Goal: Task Accomplishment & Management: Use online tool/utility

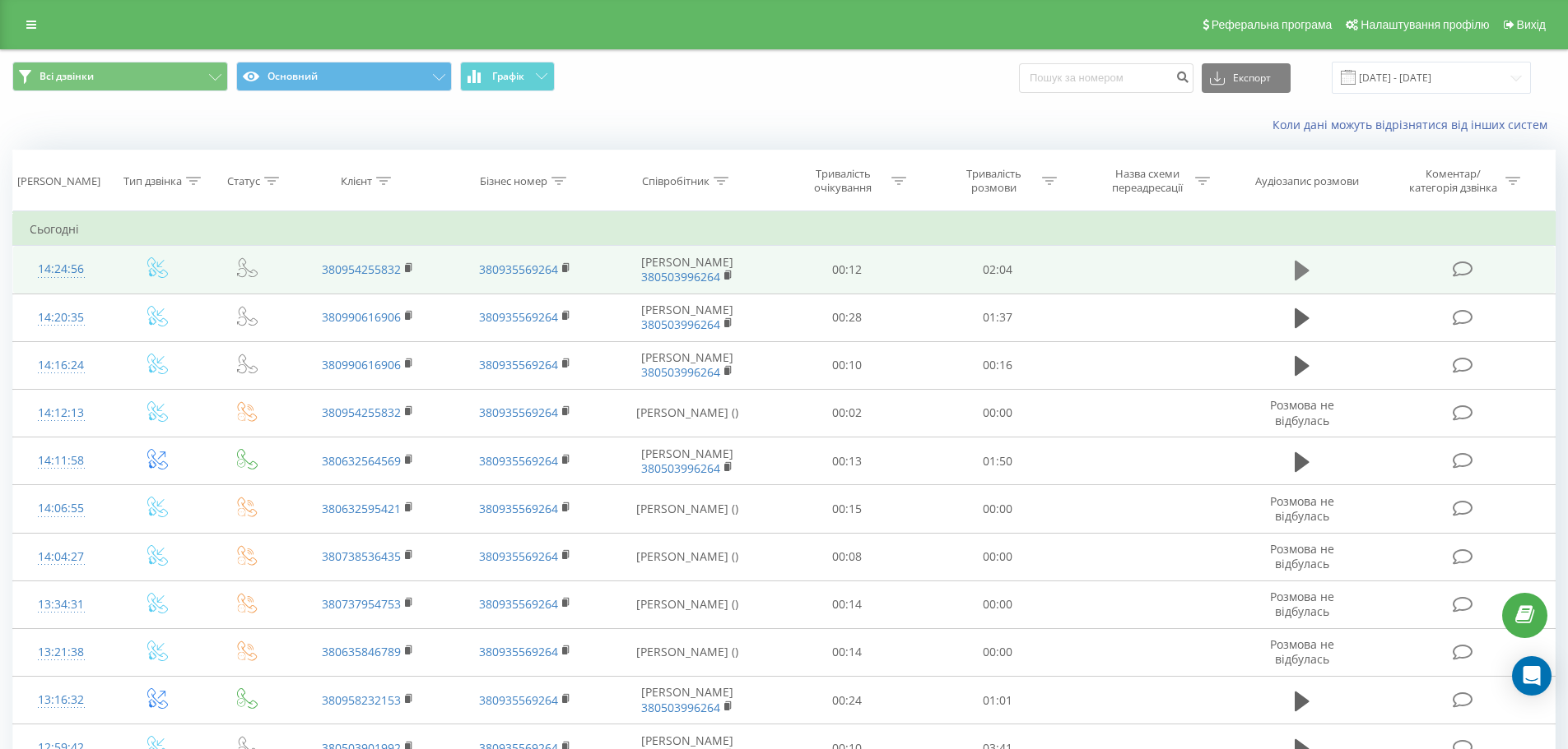
click at [1306, 275] on icon at bounding box center [1302, 271] width 15 height 20
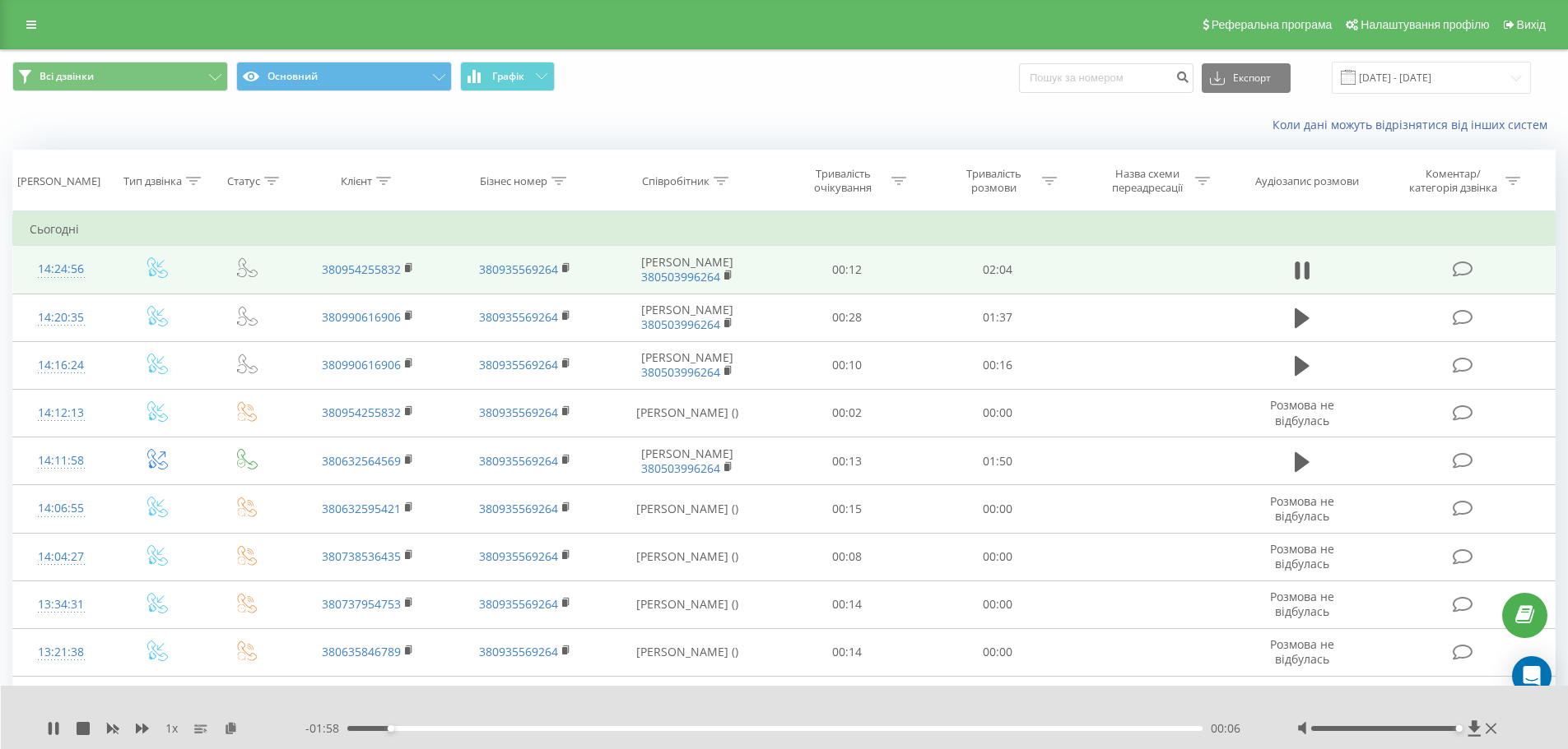
drag, startPoint x: 1389, startPoint y: 727, endPoint x: 1430, endPoint y: 626, distance: 109.0
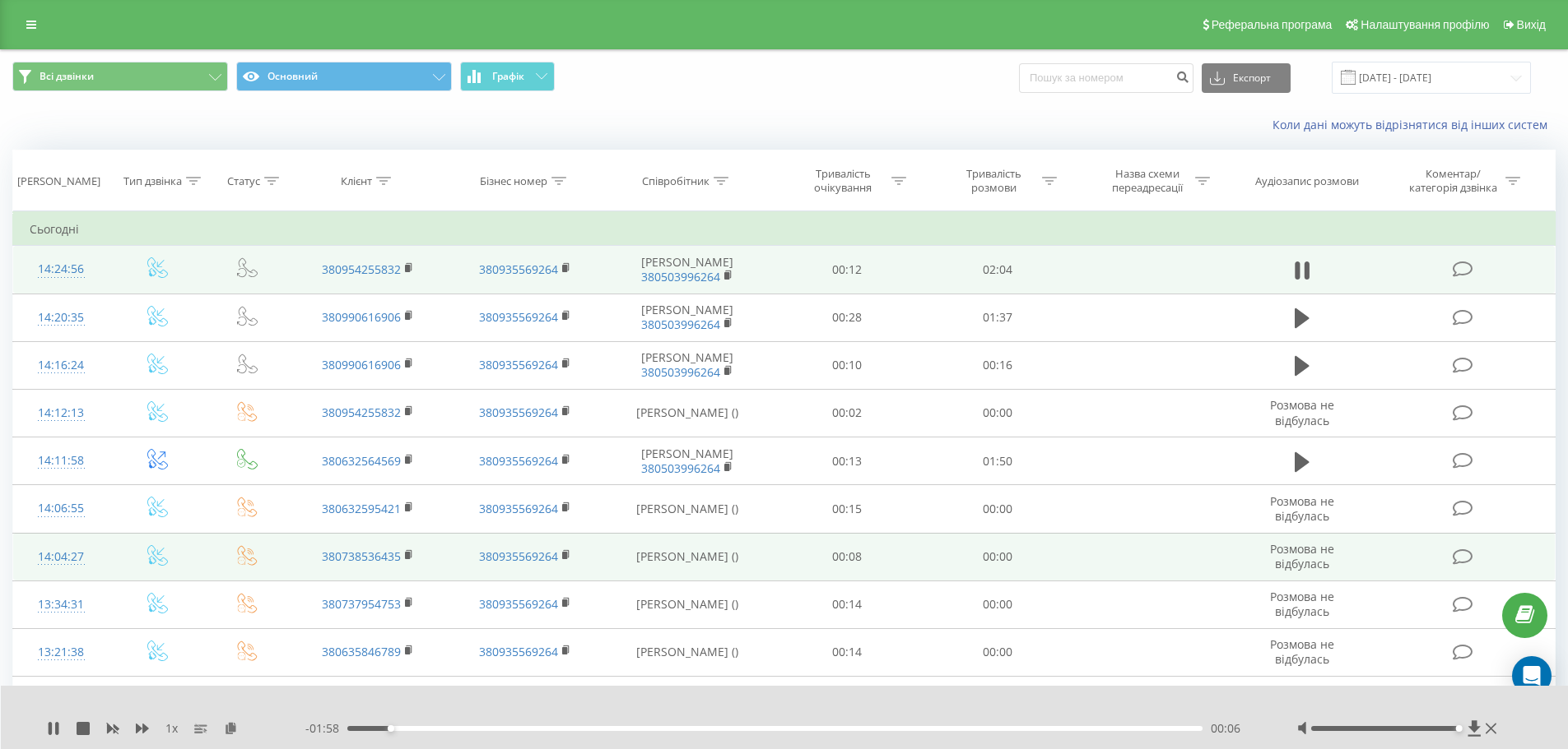
click at [1457, 721] on div at bounding box center [1399, 729] width 204 height 16
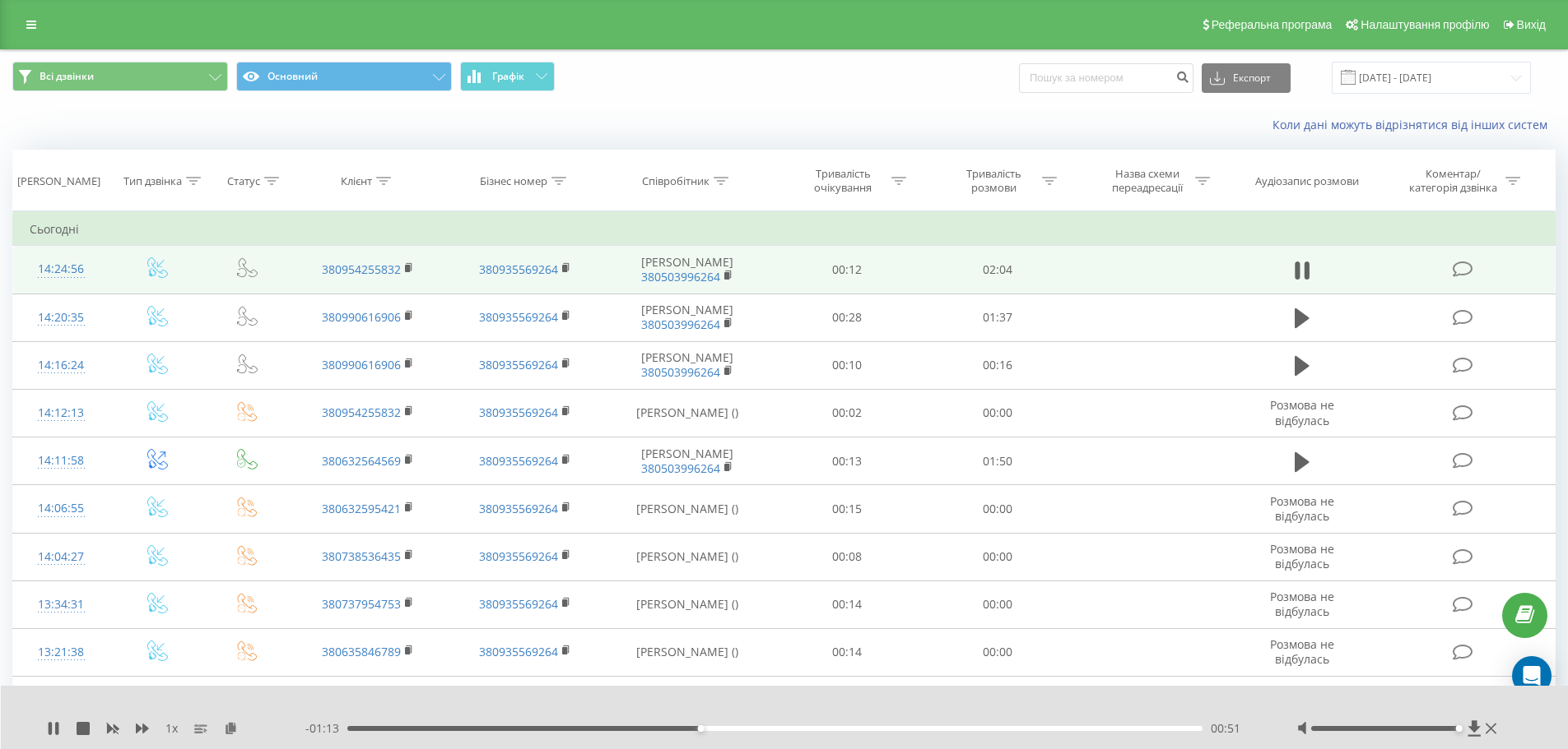
click at [868, 89] on div "Всі дзвінки Основний Графік Експорт .csv .xls .xlsx [DATE] - [DATE]" at bounding box center [784, 77] width 1543 height 32
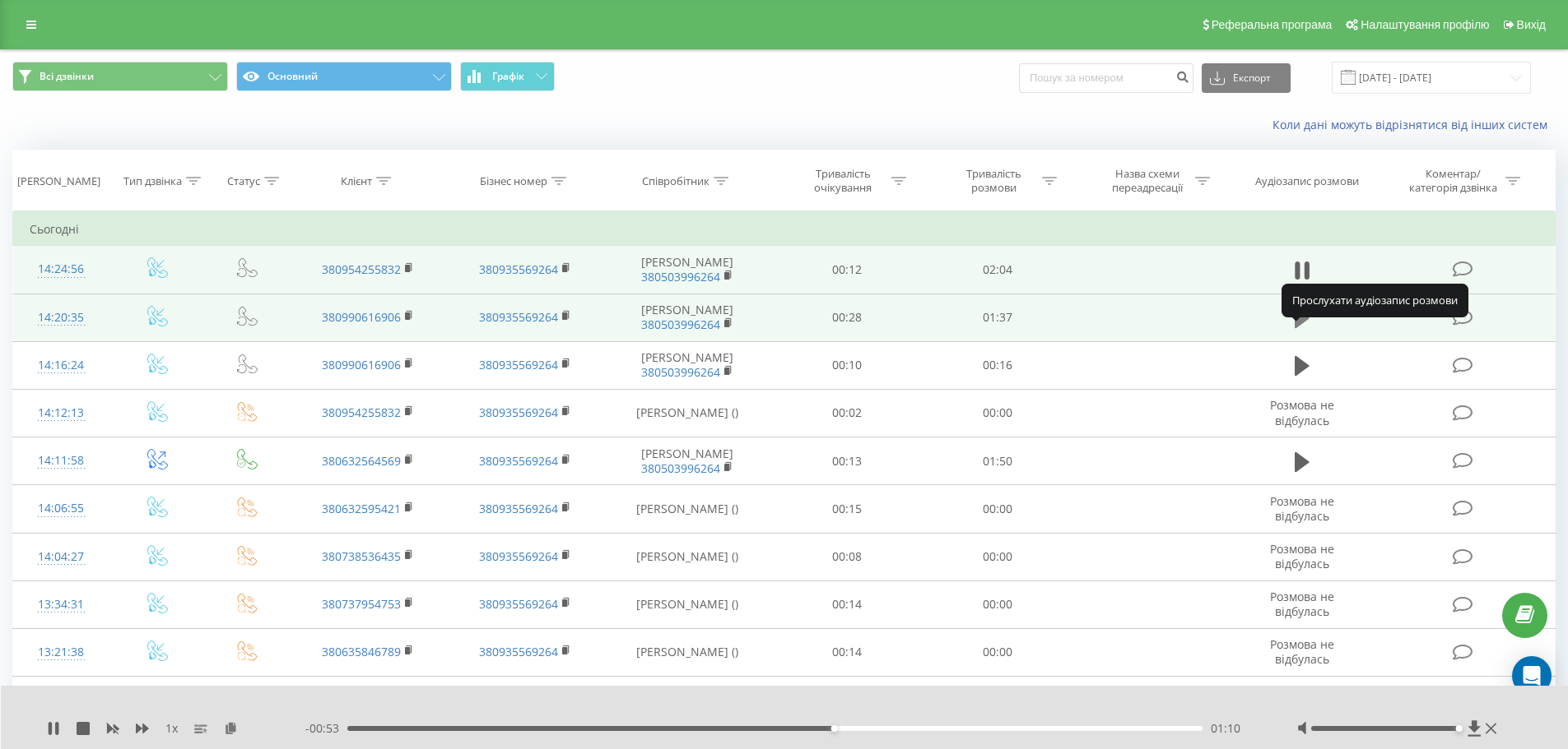
click at [1300, 328] on icon at bounding box center [1302, 319] width 15 height 20
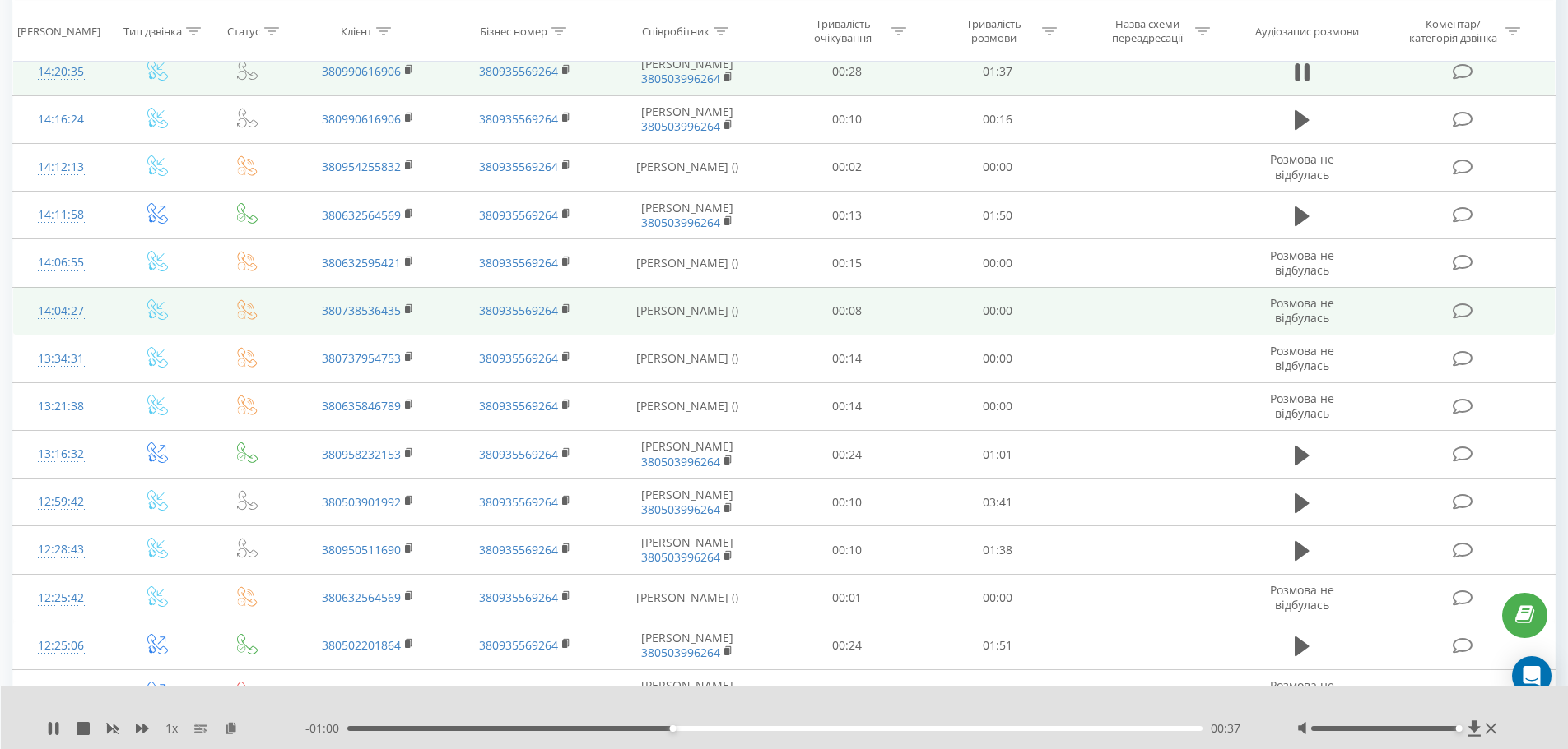
scroll to position [247, 0]
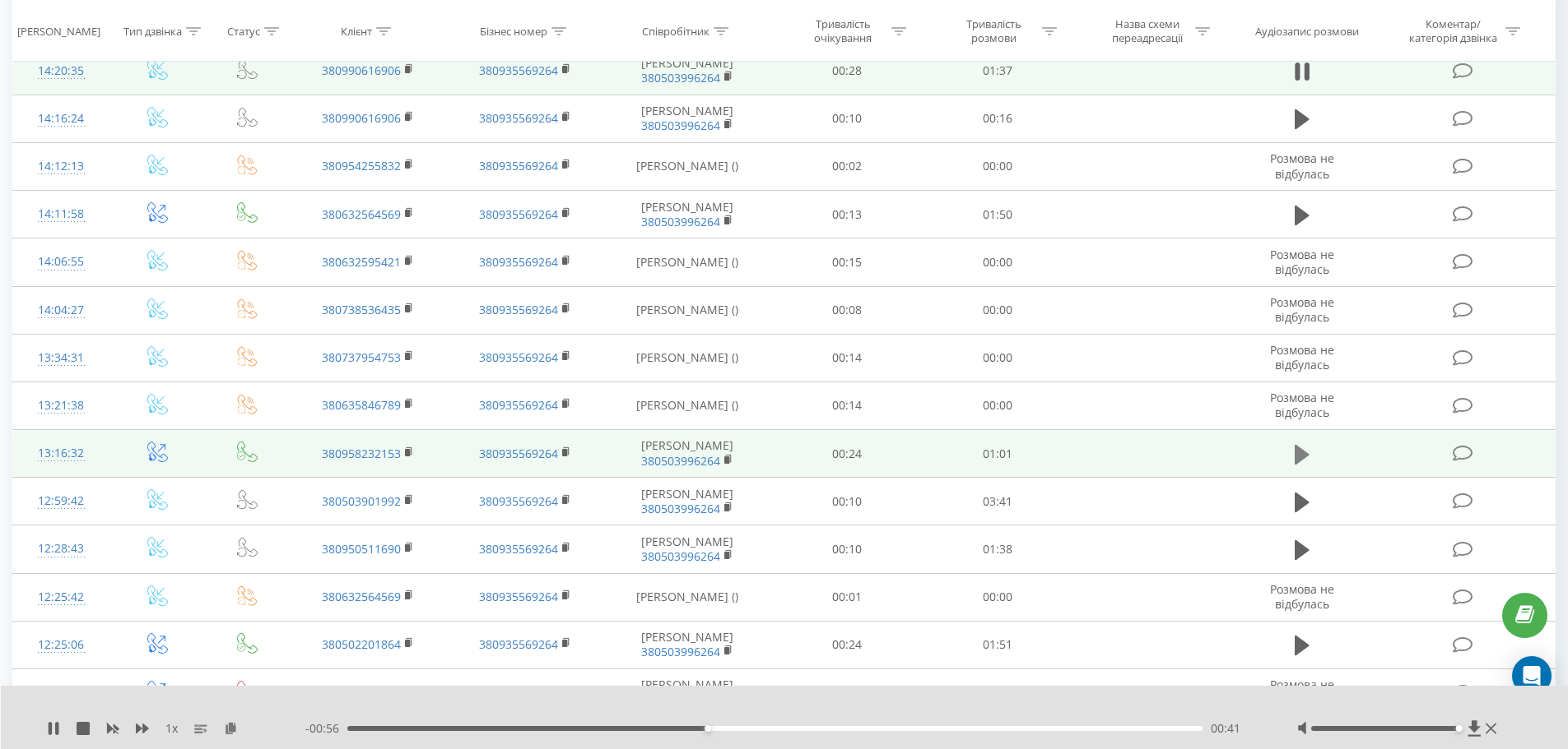
click at [1298, 464] on icon at bounding box center [1302, 454] width 15 height 20
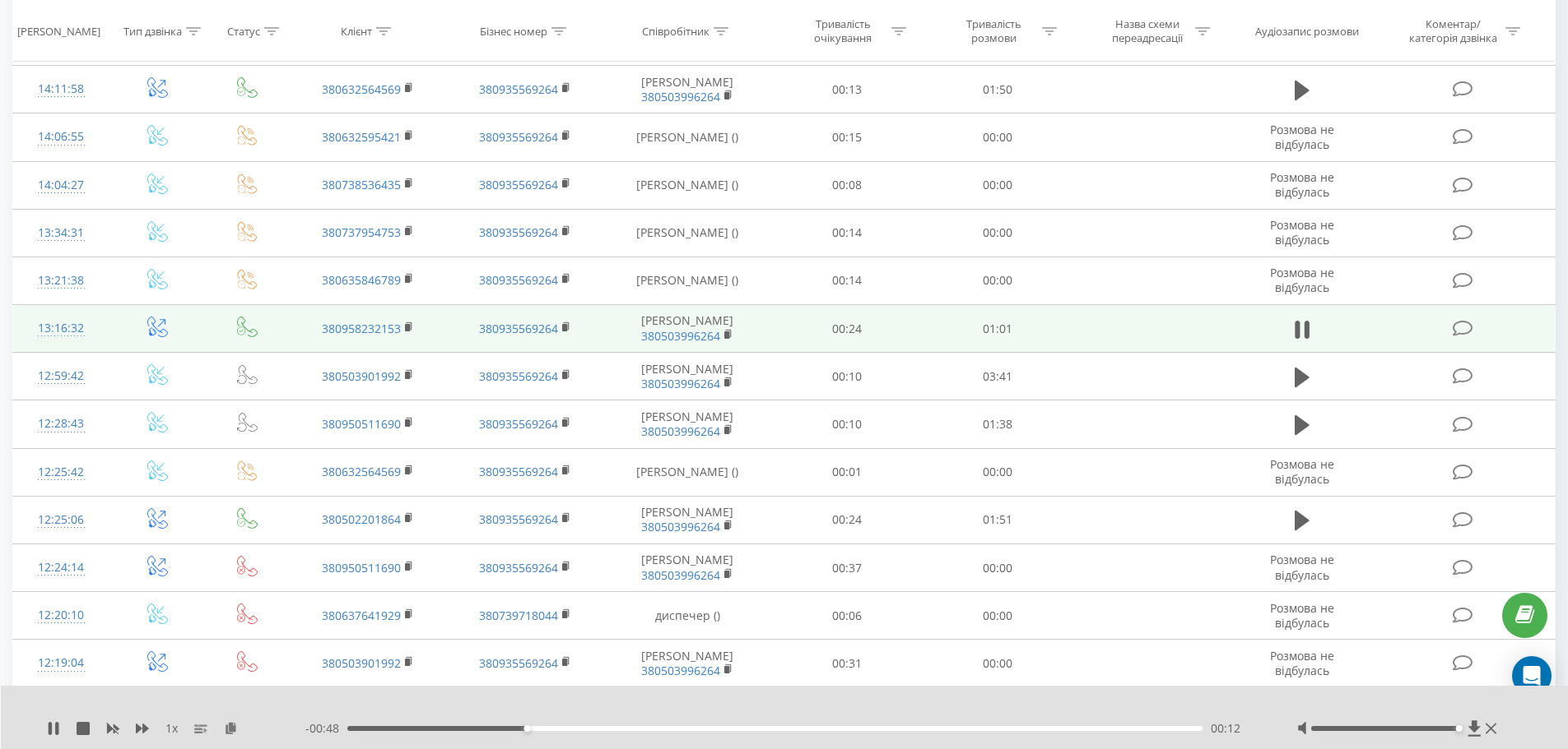
scroll to position [411, 0]
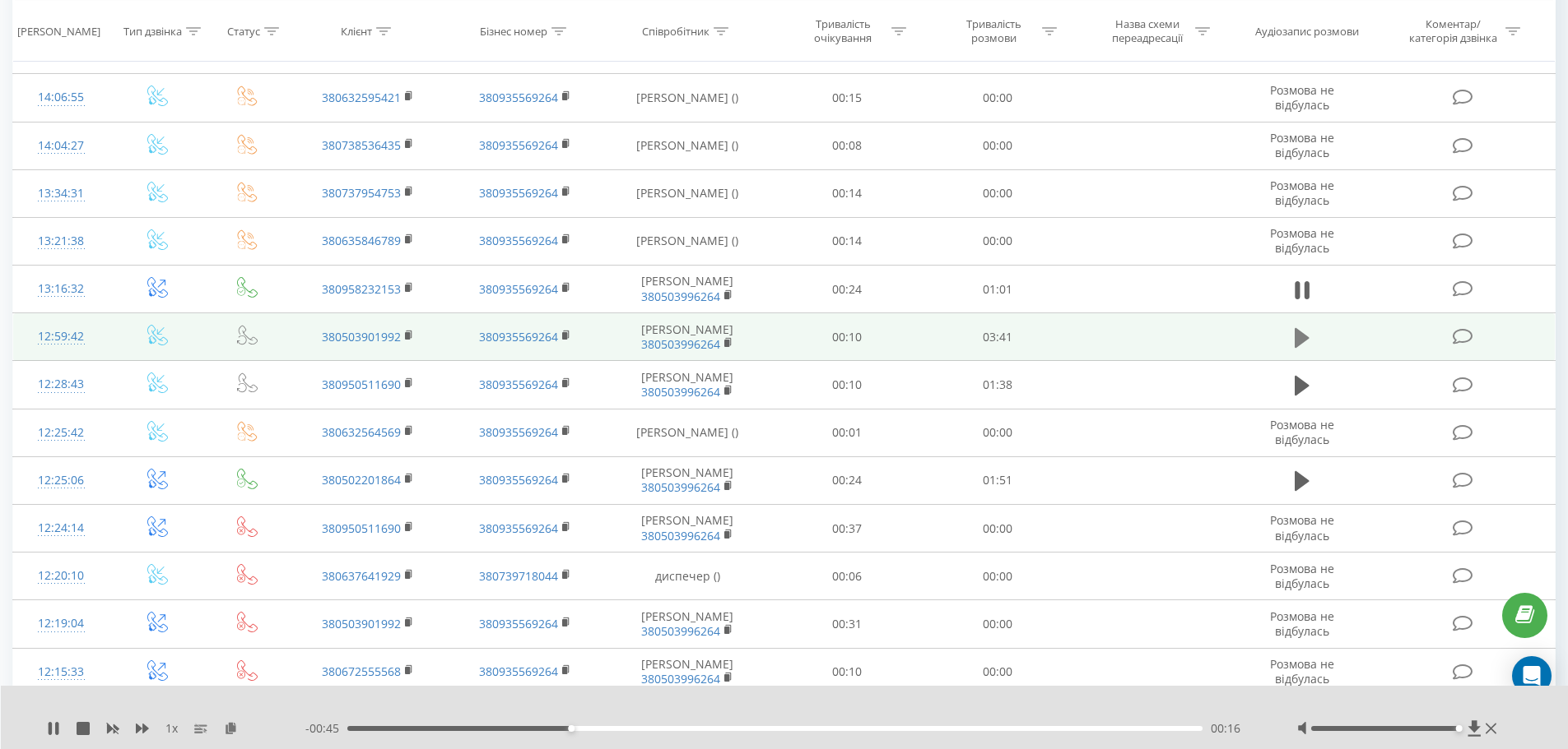
click at [1299, 348] on icon at bounding box center [1302, 338] width 15 height 20
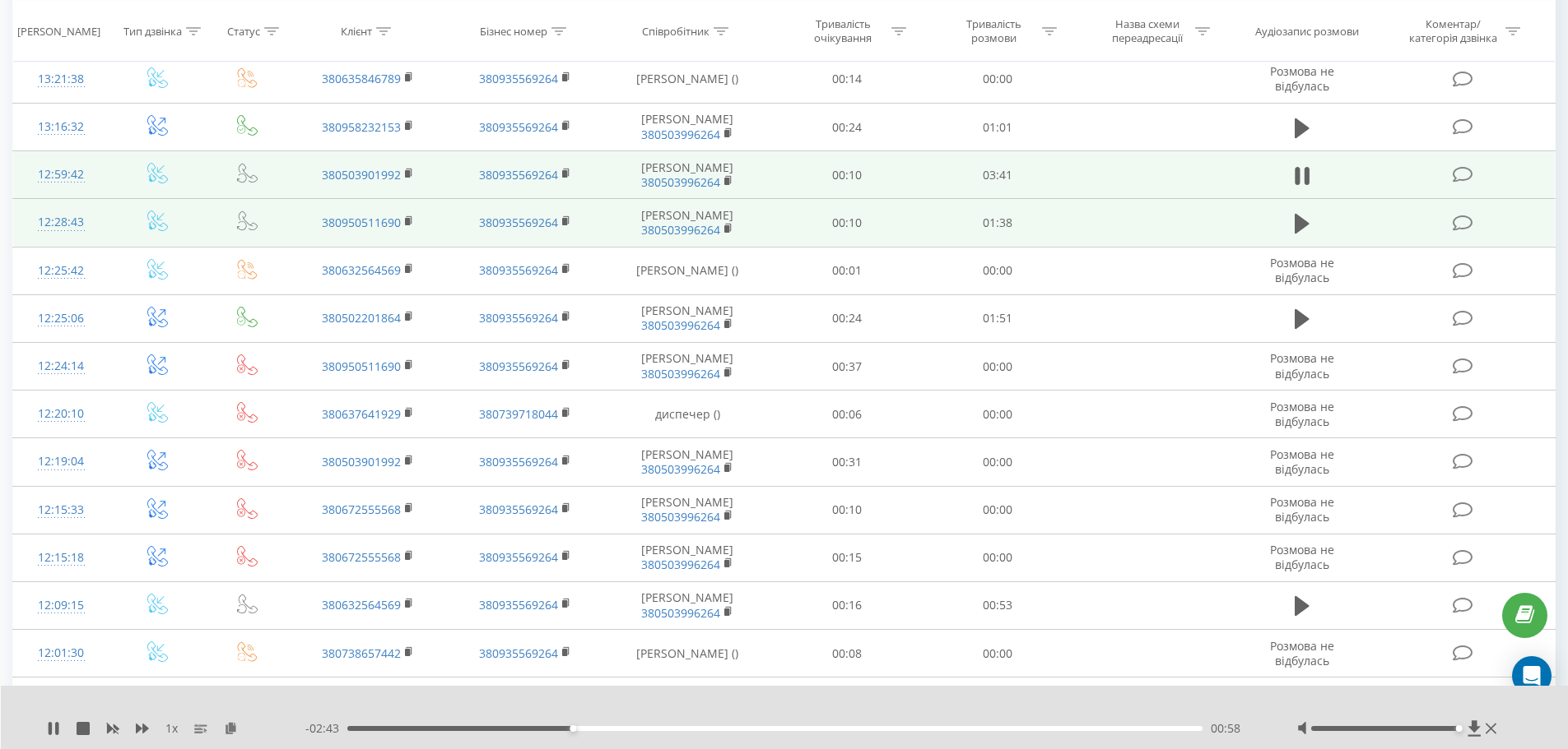
scroll to position [576, 0]
click at [1300, 232] on icon at bounding box center [1302, 222] width 15 height 20
click at [1309, 233] on button at bounding box center [1301, 221] width 25 height 25
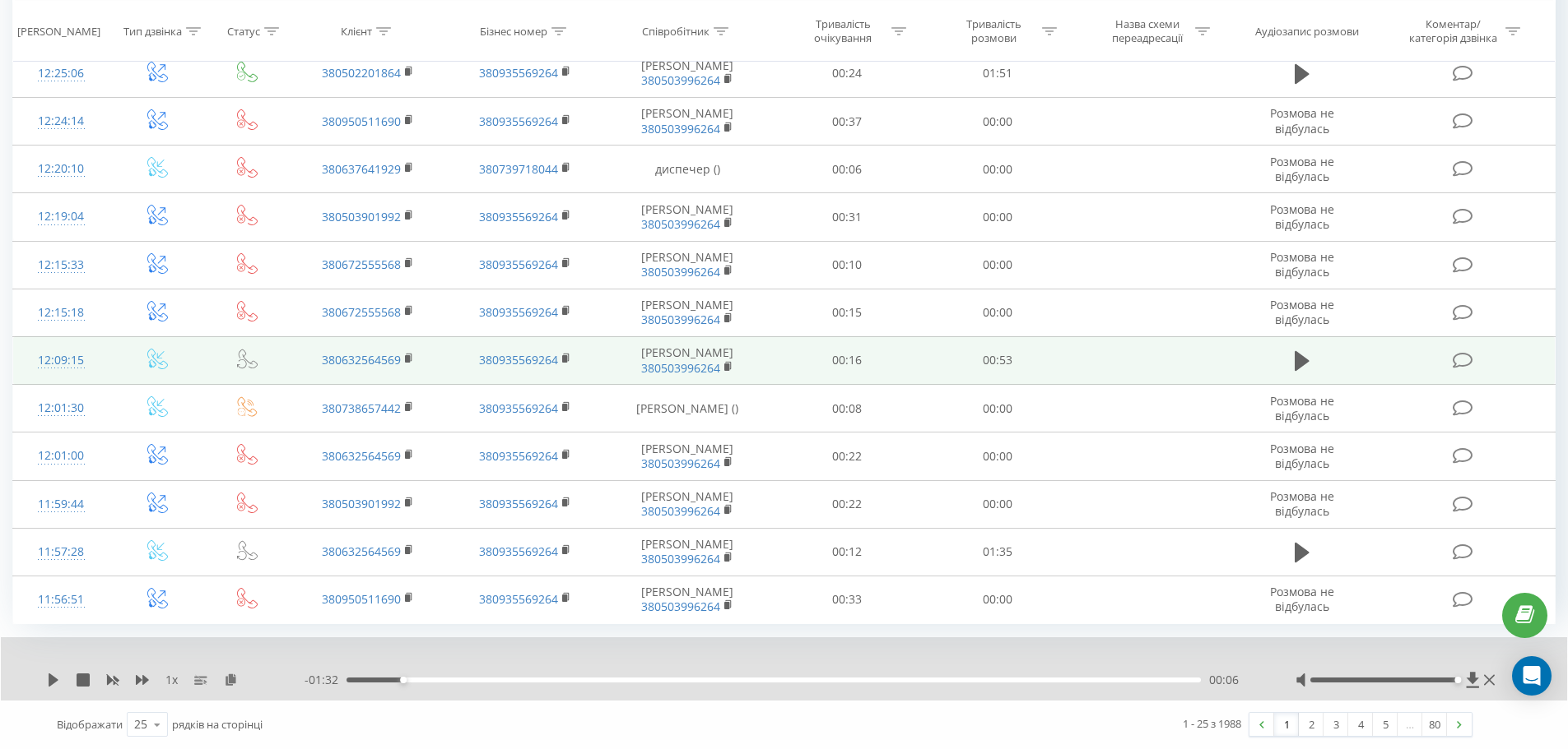
scroll to position [1033, 0]
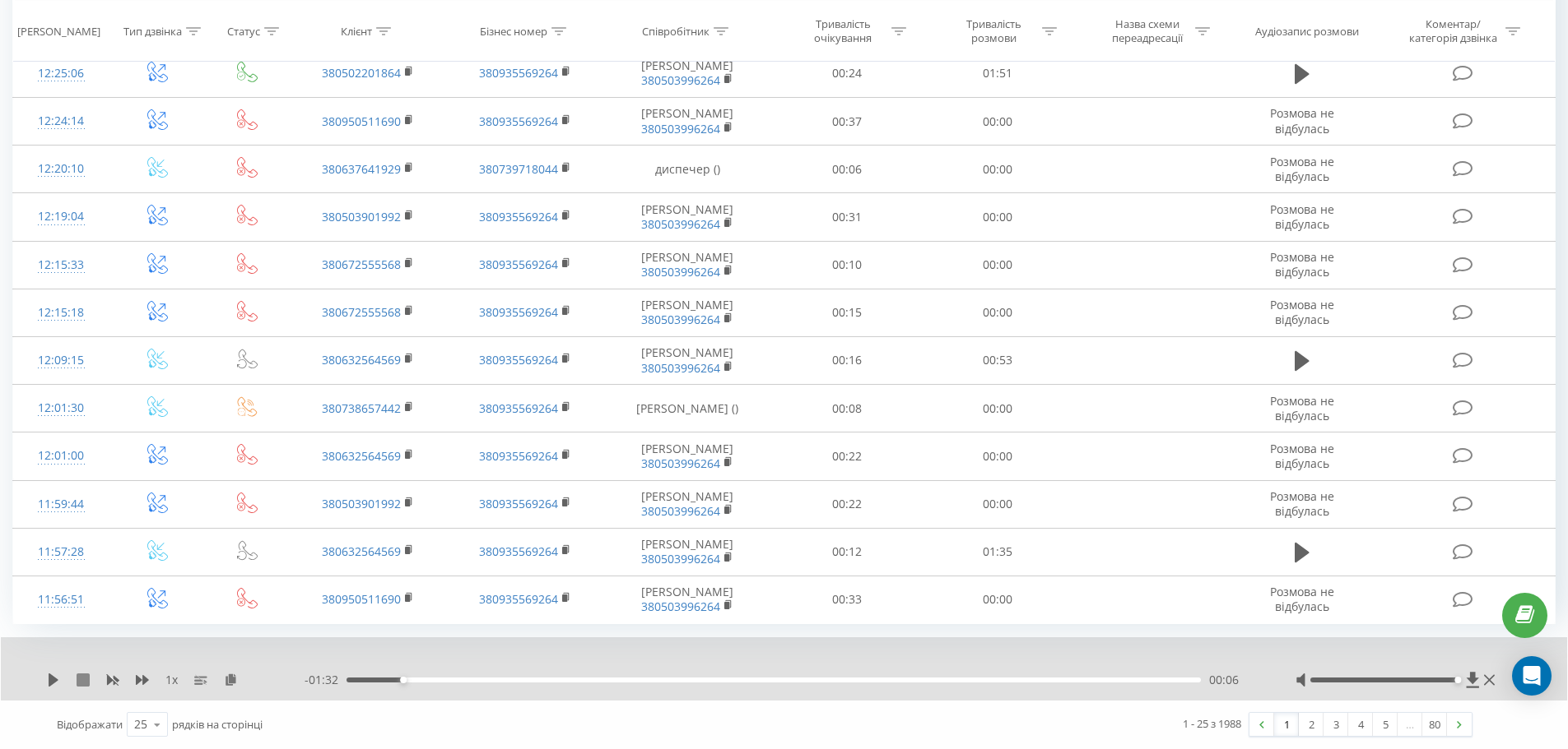
click at [87, 684] on icon at bounding box center [83, 680] width 13 height 13
